Goal: Use online tool/utility: Utilize a website feature to perform a specific function

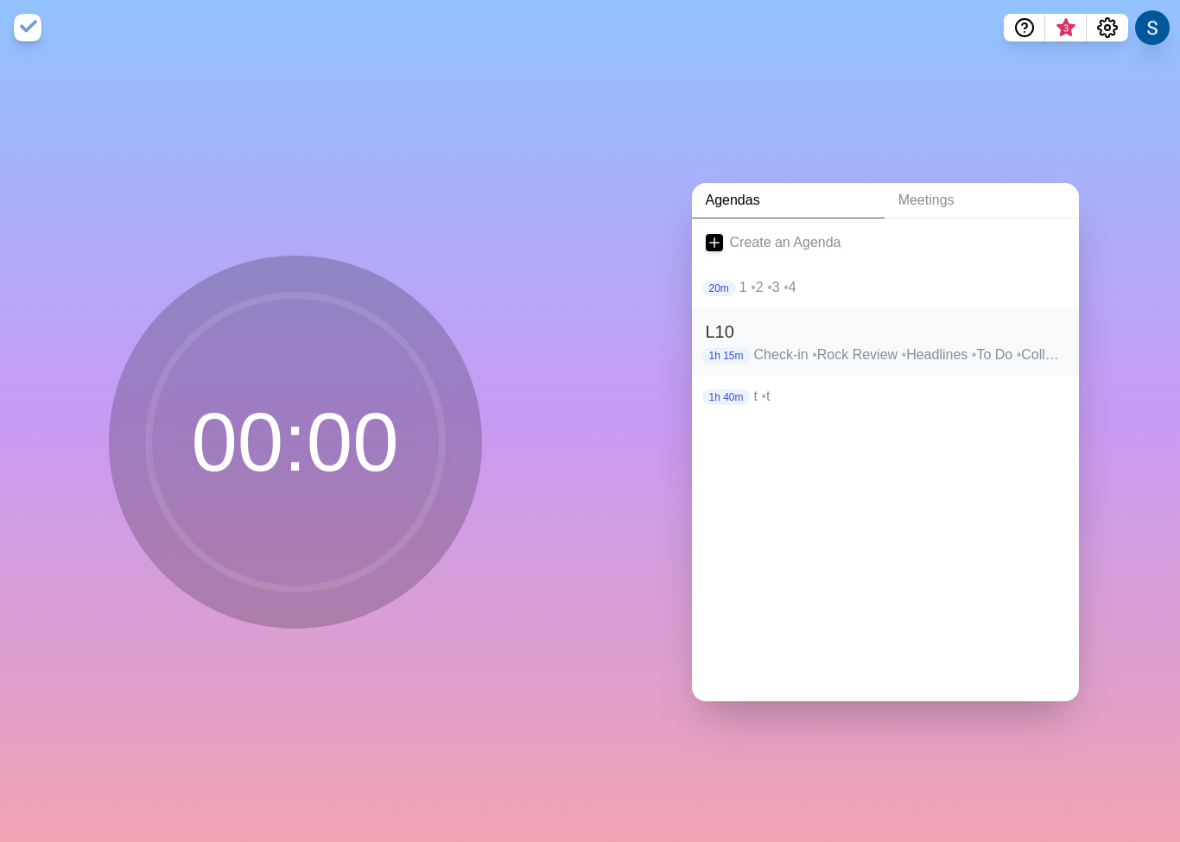
click at [722, 333] on h2 "L10" at bounding box center [885, 332] width 359 height 26
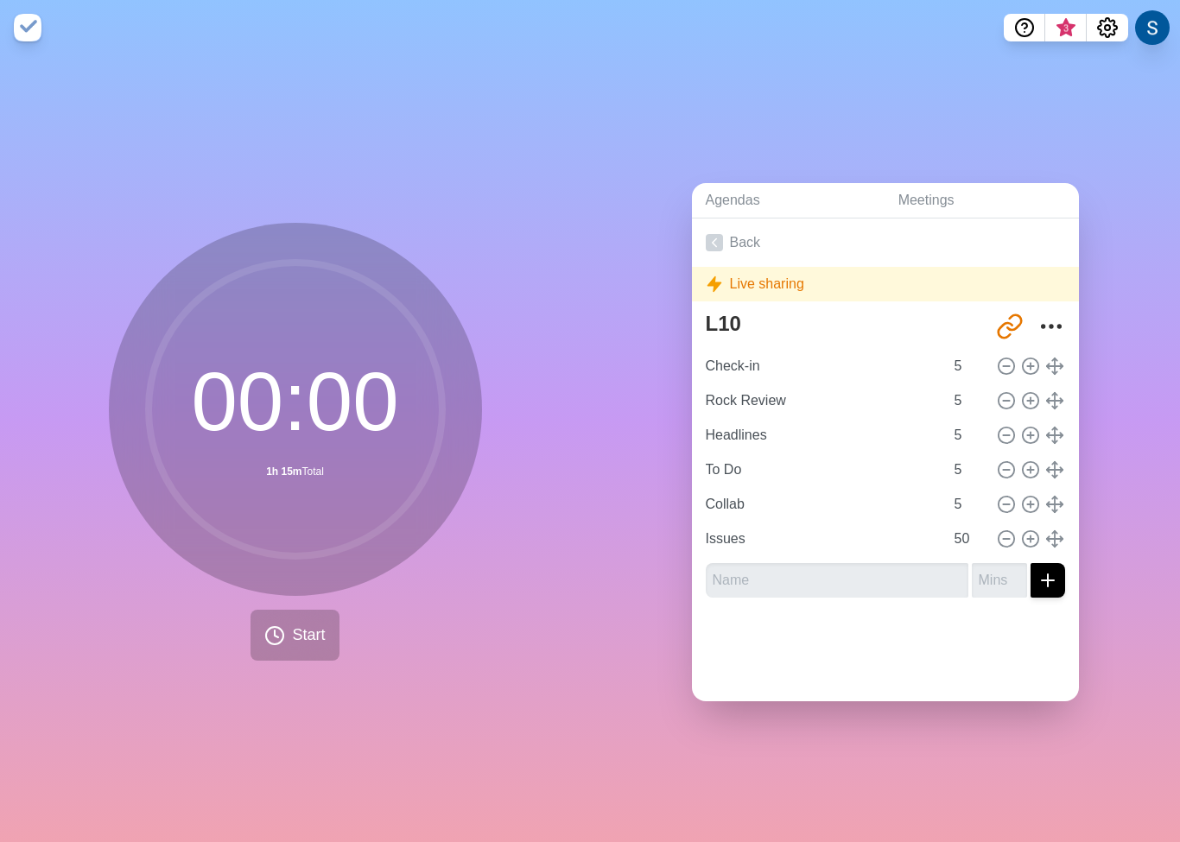
click at [301, 637] on span "Start" at bounding box center [308, 635] width 33 height 23
click at [314, 638] on span "Start" at bounding box center [308, 635] width 33 height 23
drag, startPoint x: 759, startPoint y: 365, endPoint x: 827, endPoint y: 365, distance: 68.3
click at [759, 365] on input "Check-in" at bounding box center [821, 366] width 245 height 35
drag, startPoint x: 366, startPoint y: 689, endPoint x: 320, endPoint y: 640, distance: 67.2
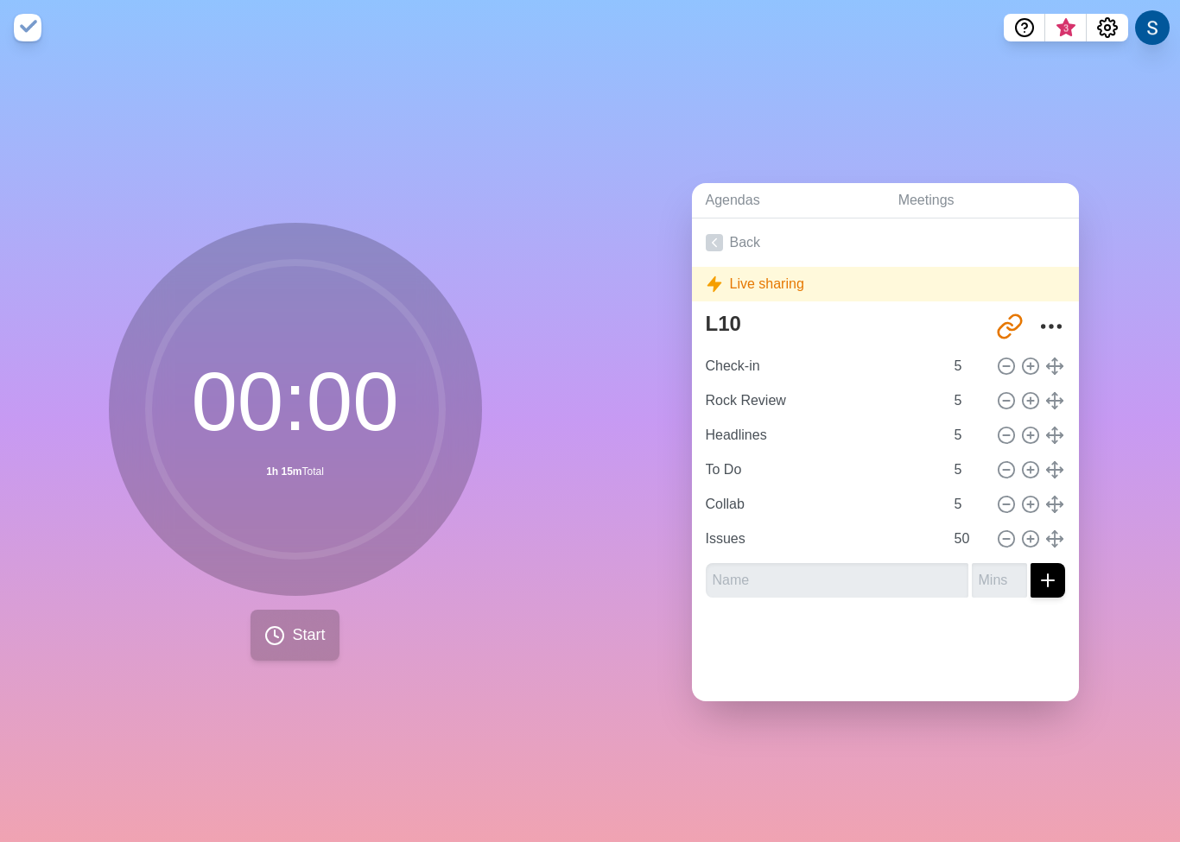
click at [366, 688] on div "00 : 00 1h 15m Total Start" at bounding box center [295, 448] width 590 height 787
click at [307, 629] on span "Start" at bounding box center [308, 635] width 33 height 23
click at [285, 638] on button "Start" at bounding box center [295, 635] width 88 height 51
click at [784, 282] on div "Live sharing" at bounding box center [885, 284] width 387 height 35
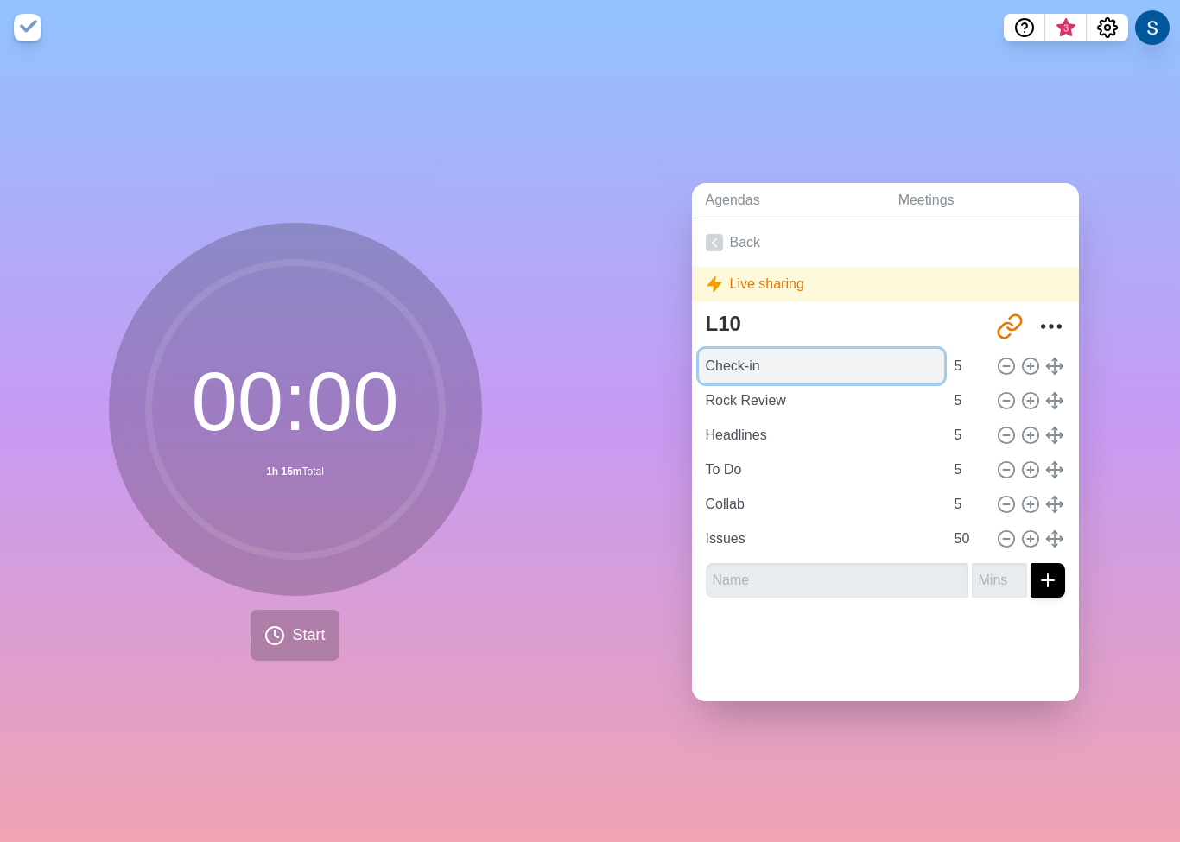
click at [909, 368] on input "Check-in" at bounding box center [821, 366] width 245 height 35
click at [856, 642] on div at bounding box center [885, 646] width 387 height 69
click at [279, 635] on icon at bounding box center [274, 635] width 21 height 21
click at [278, 635] on icon at bounding box center [274, 635] width 21 height 21
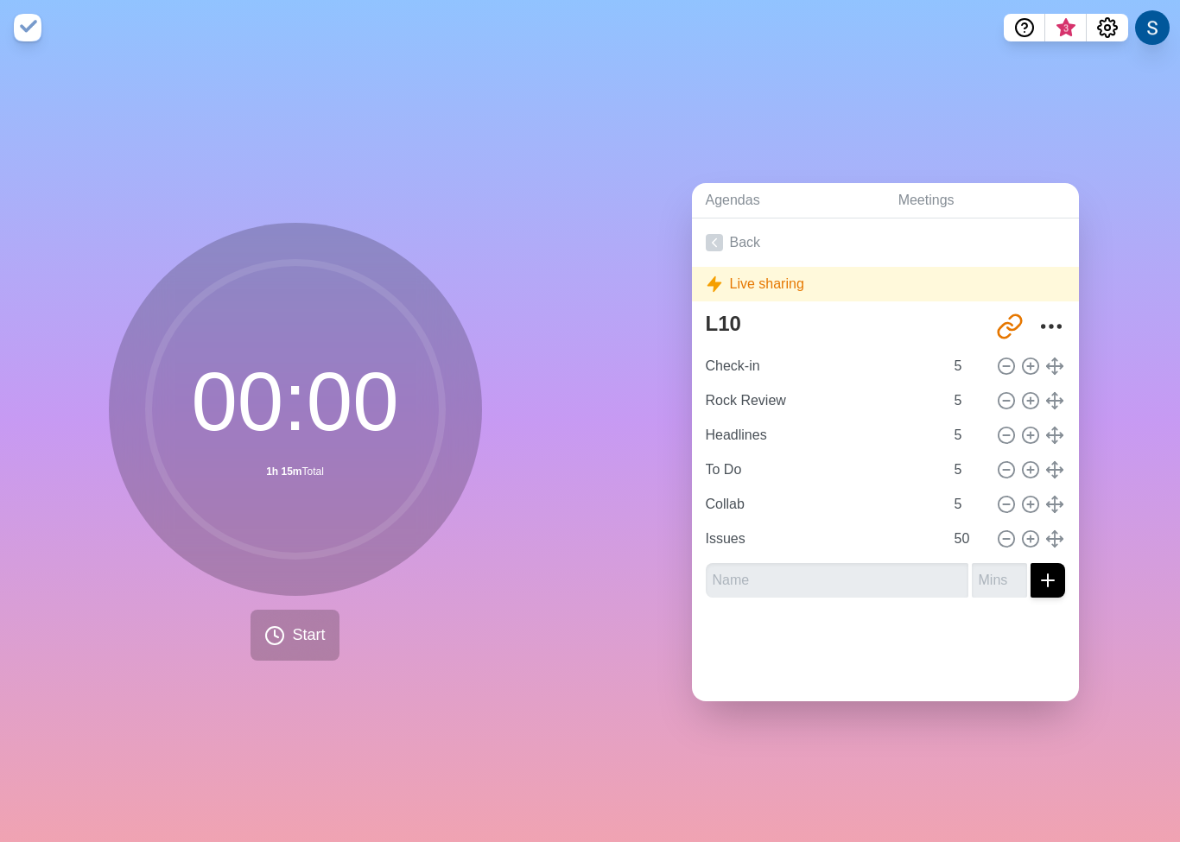
click at [25, 26] on img at bounding box center [28, 28] width 28 height 28
click at [834, 371] on input "Check-in" at bounding box center [821, 366] width 245 height 35
click at [1021, 366] on icon at bounding box center [1030, 366] width 19 height 19
click at [1032, 367] on icon at bounding box center [1030, 366] width 19 height 19
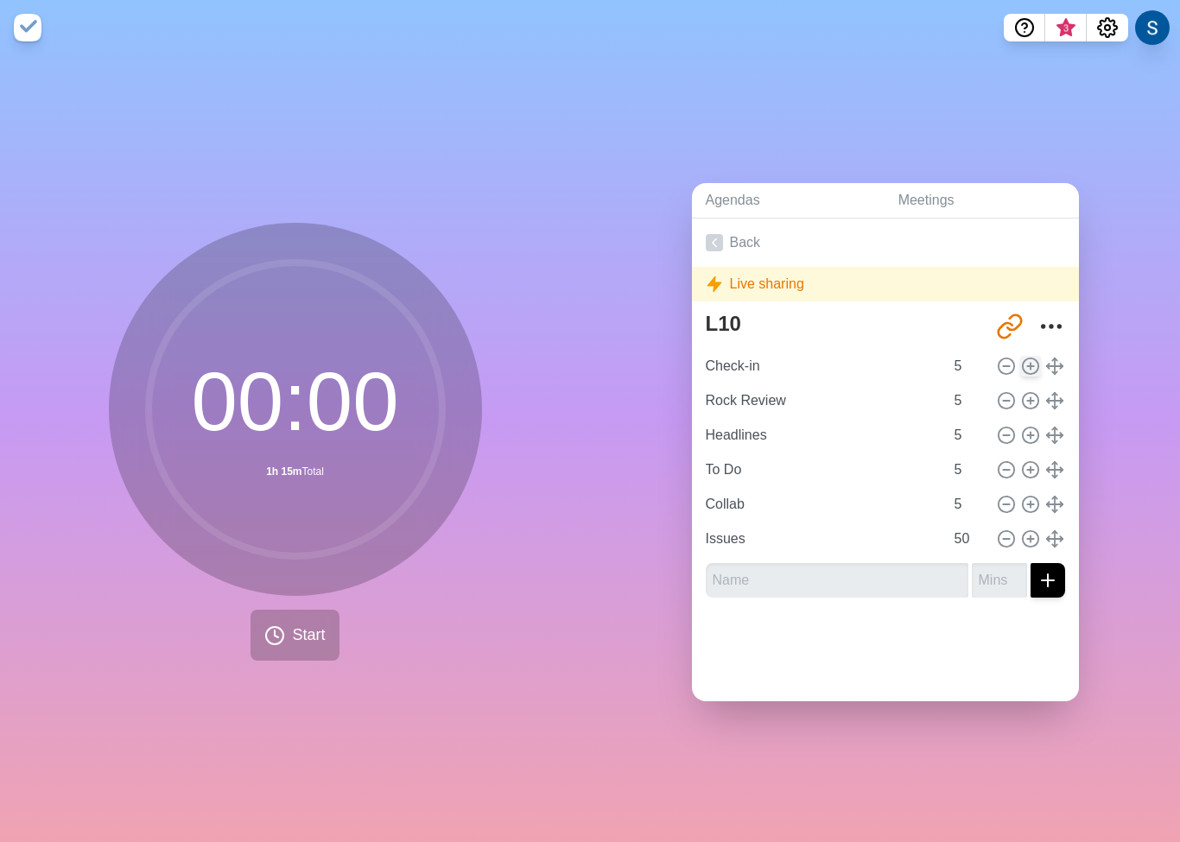
drag, startPoint x: 1006, startPoint y: 370, endPoint x: 1032, endPoint y: 365, distance: 25.6
click at [1012, 369] on icon at bounding box center [1006, 366] width 19 height 19
click at [1051, 364] on icon at bounding box center [1054, 366] width 19 height 19
click at [790, 358] on input "Check-in" at bounding box center [821, 366] width 245 height 35
click at [738, 241] on link "Back" at bounding box center [885, 243] width 387 height 48
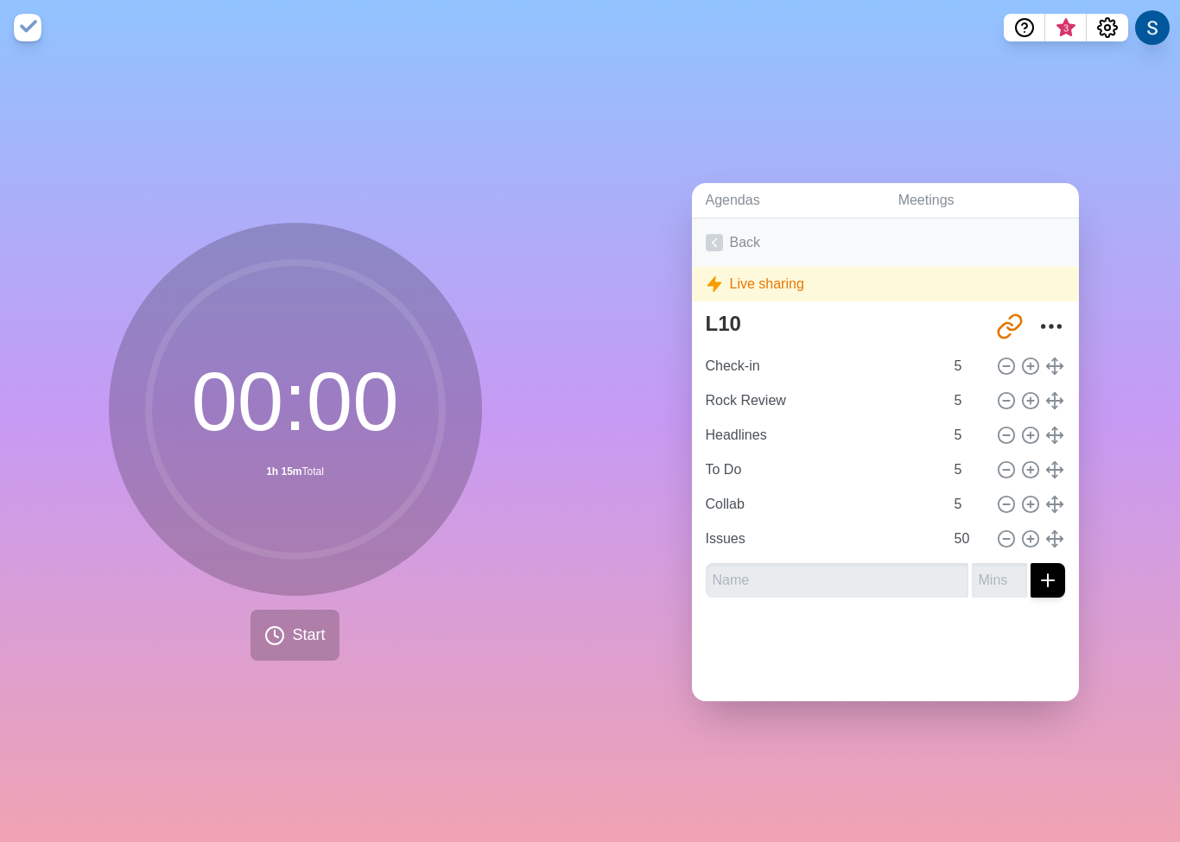
click at [706, 244] on icon at bounding box center [714, 242] width 17 height 17
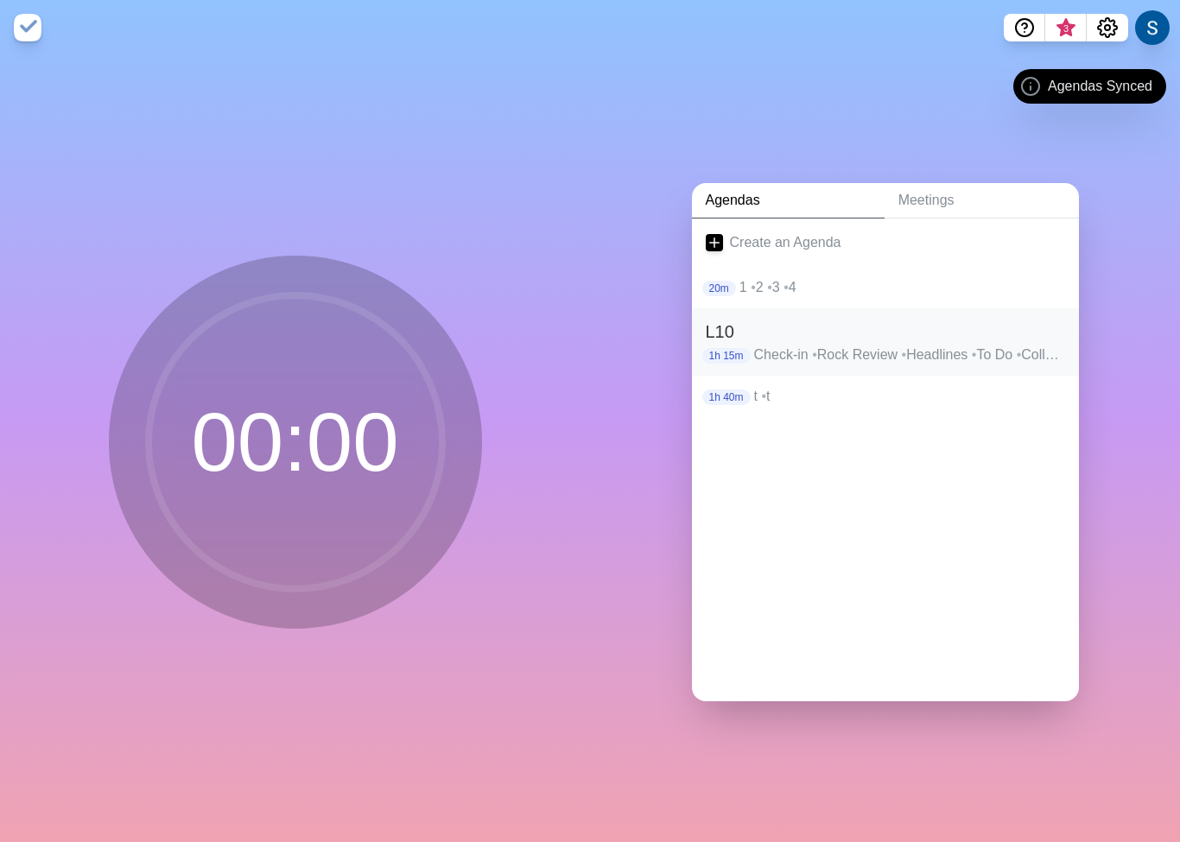
click at [777, 341] on h2 "L10" at bounding box center [885, 332] width 359 height 26
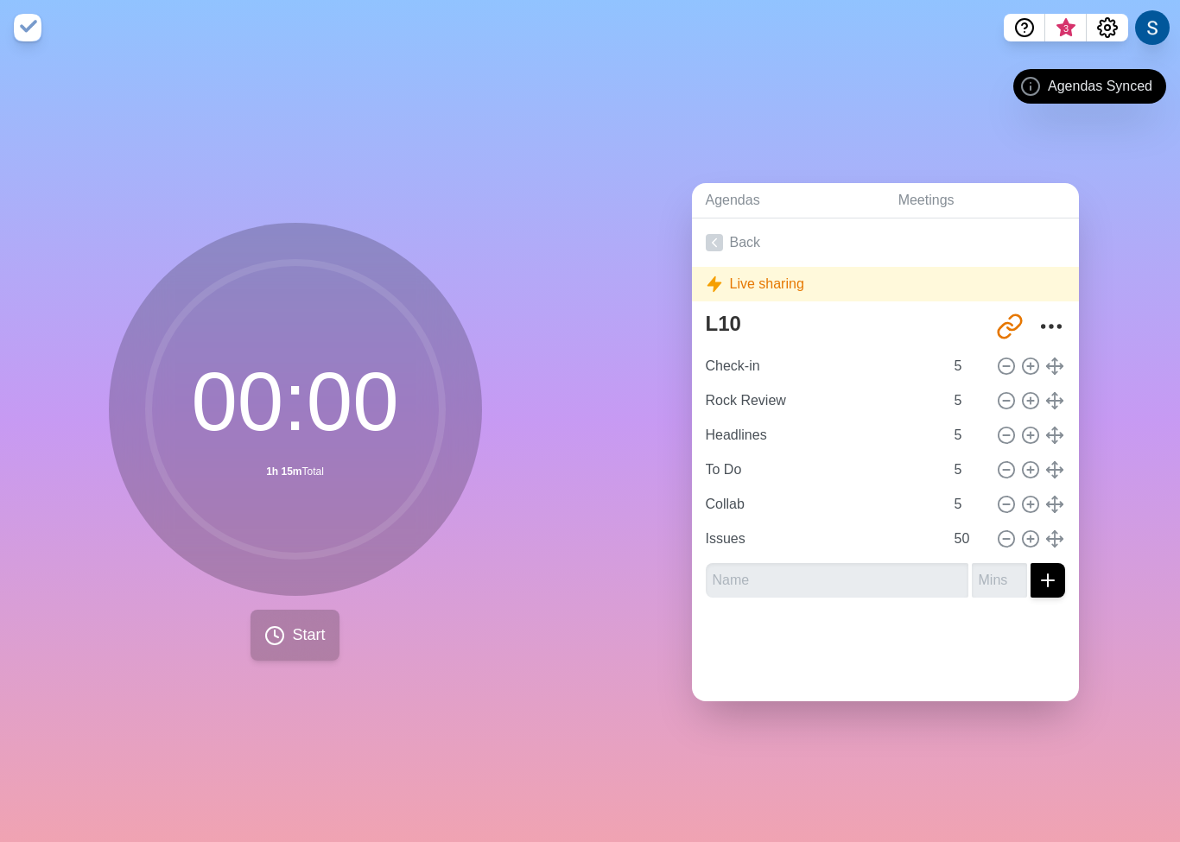
click at [313, 630] on span "Start" at bounding box center [308, 635] width 33 height 23
click at [746, 244] on link "Back" at bounding box center [885, 243] width 387 height 48
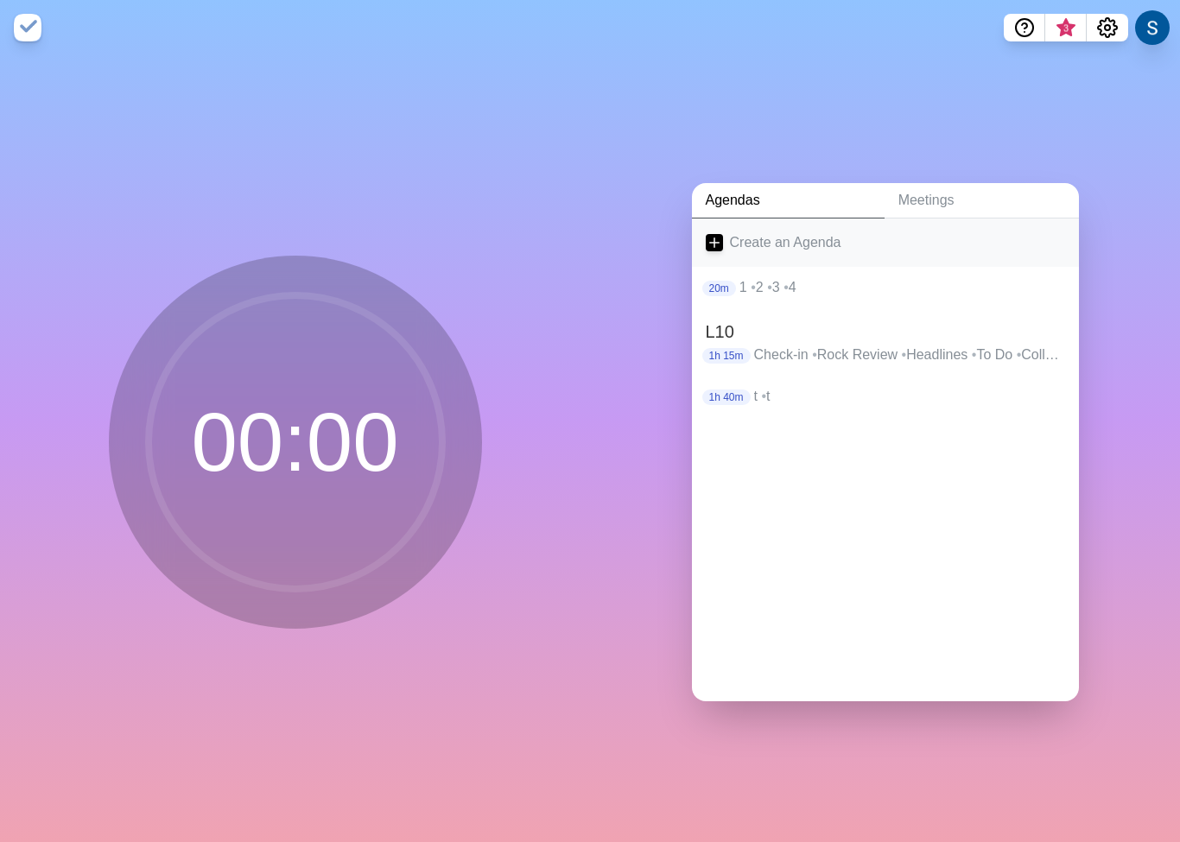
click at [716, 241] on icon at bounding box center [714, 242] width 17 height 17
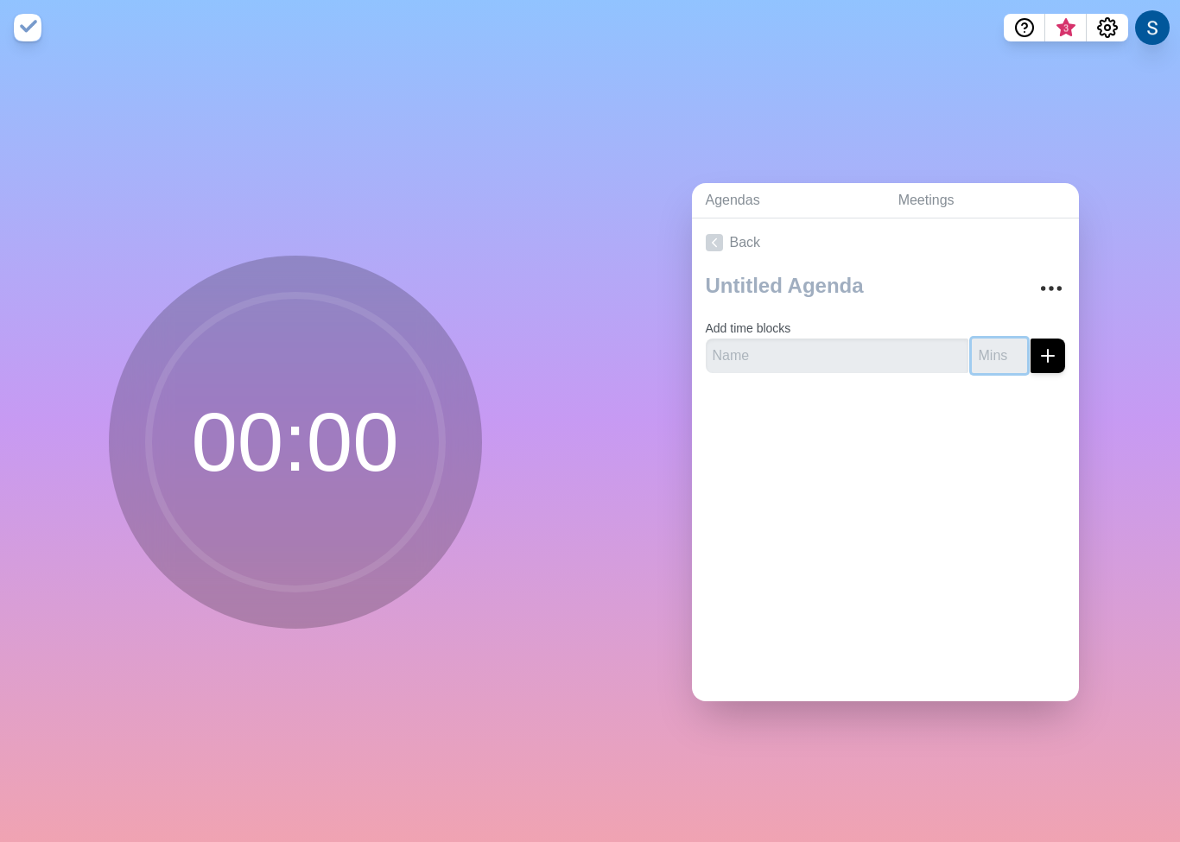
type input "-1"
drag, startPoint x: 1018, startPoint y: 361, endPoint x: 1002, endPoint y: 362, distance: 15.6
click at [1015, 362] on input "-1" at bounding box center [999, 356] width 55 height 35
type input "5"
click at [1049, 362] on icon "submit" at bounding box center [1048, 356] width 21 height 21
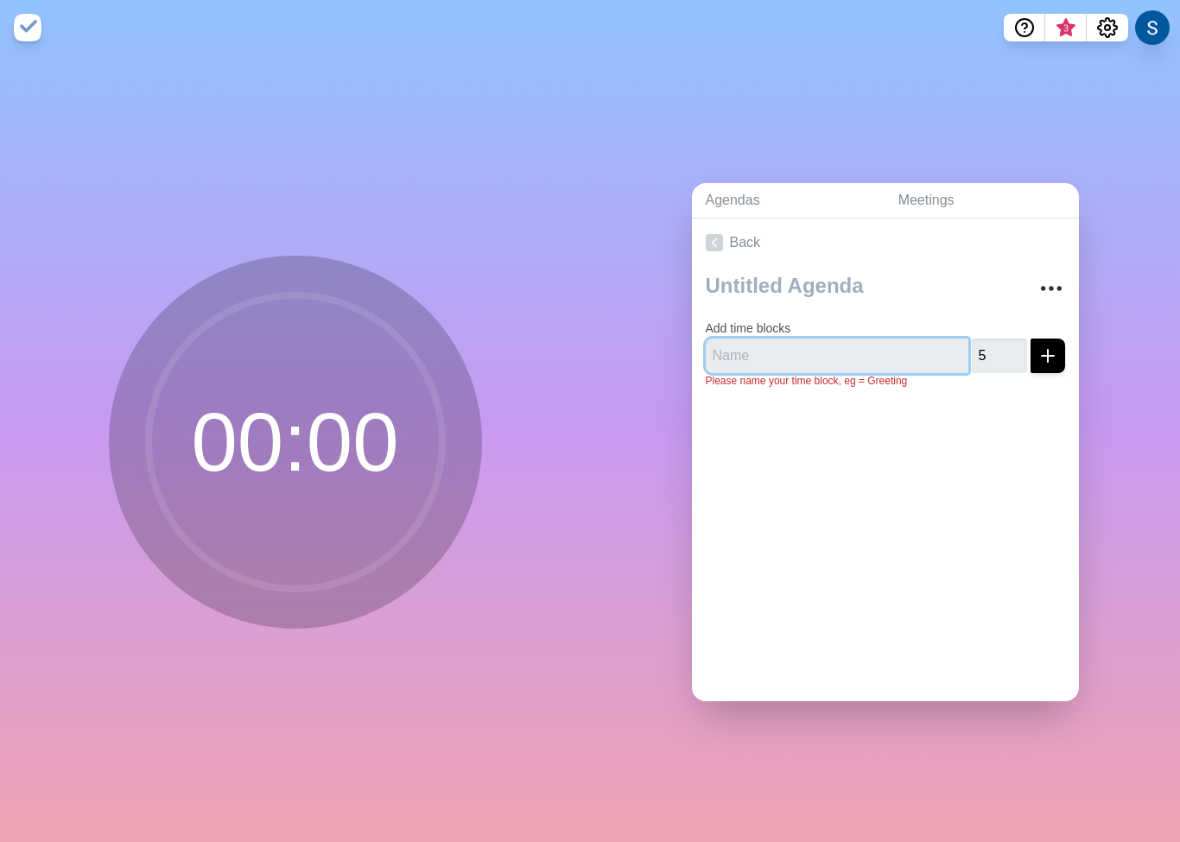
click at [776, 341] on input "text" at bounding box center [837, 356] width 263 height 35
type input "2"
click at [1055, 352] on icon "submit" at bounding box center [1048, 356] width 21 height 21
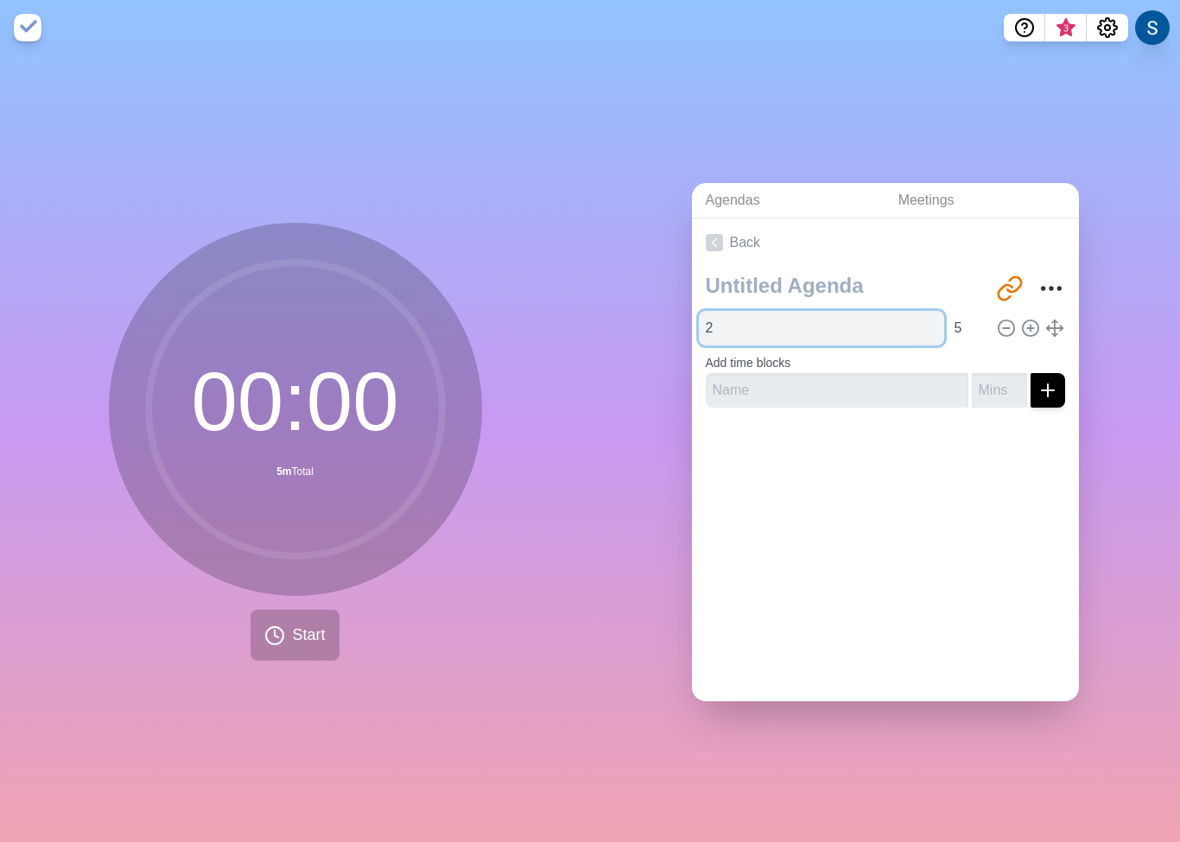
click at [773, 333] on input "2" at bounding box center [821, 328] width 245 height 35
click at [273, 639] on icon at bounding box center [274, 635] width 21 height 21
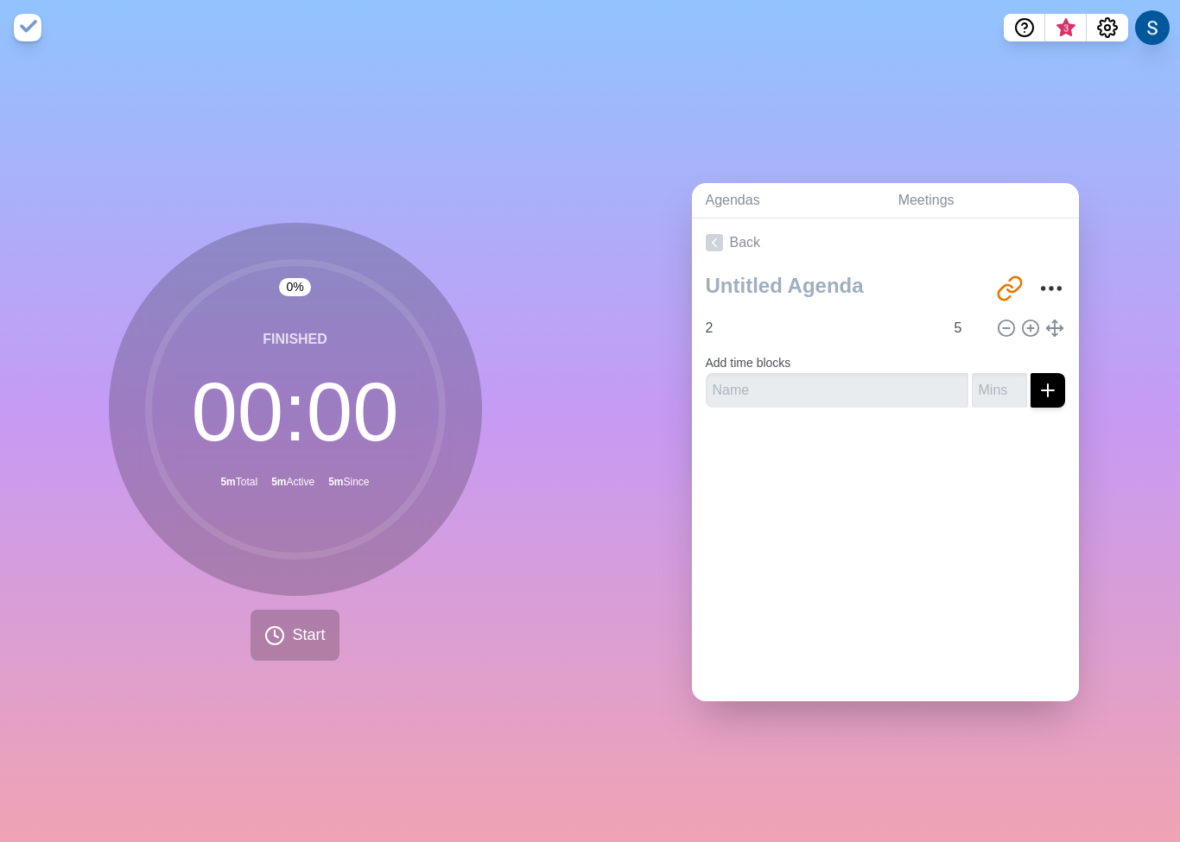
click at [636, 425] on div "Agendas Meetings Back [URL][DOMAIN_NAME] 2 5 Add time blocks" at bounding box center [885, 448] width 590 height 787
click at [304, 620] on button "Start" at bounding box center [295, 635] width 88 height 51
